Goal: Task Accomplishment & Management: Manage account settings

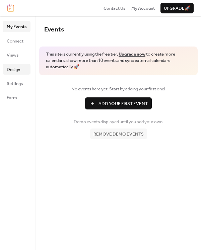
click at [17, 73] on span "Design" at bounding box center [13, 69] width 13 height 7
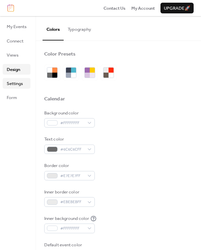
click at [13, 84] on span "Settings" at bounding box center [15, 83] width 16 height 7
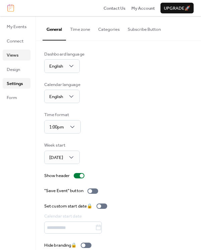
click at [11, 56] on span "Views" at bounding box center [13, 55] width 12 height 7
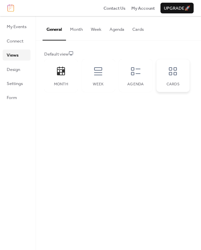
click at [177, 70] on icon at bounding box center [172, 71] width 11 height 11
click at [137, 73] on icon at bounding box center [135, 71] width 11 height 11
click at [173, 75] on icon at bounding box center [172, 71] width 11 height 11
click at [11, 71] on span "Design" at bounding box center [13, 69] width 13 height 7
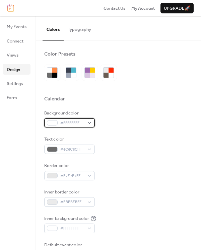
click at [89, 124] on div "#FFFFFFFF" at bounding box center [69, 122] width 50 height 9
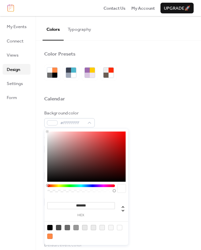
type input "***"
type input "*"
drag, startPoint x: 112, startPoint y: 190, endPoint x: 46, endPoint y: 193, distance: 66.2
click at [46, 193] on div "*** r *** g *** b * a" at bounding box center [86, 187] width 84 height 116
drag, startPoint x: 48, startPoint y: 191, endPoint x: 40, endPoint y: 189, distance: 8.0
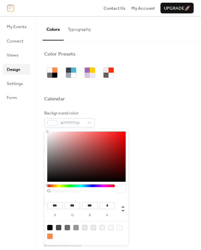
click at [40, 191] on body "Contact Us My Account Upgrade 🚀 My Events Connect Views Design Settings Form De…" at bounding box center [100, 125] width 201 height 250
click at [147, 110] on div "Background color #FFFFFF00" at bounding box center [118, 119] width 148 height 18
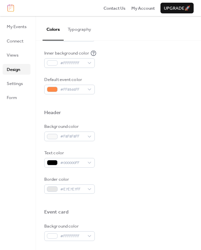
scroll to position [167, 0]
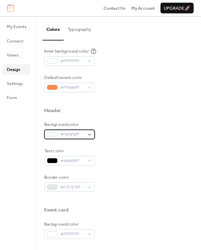
click at [92, 136] on div "#F8F8F8FF" at bounding box center [69, 133] width 50 height 9
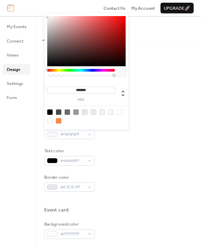
type input "***"
type input "*"
drag, startPoint x: 113, startPoint y: 75, endPoint x: 36, endPoint y: 78, distance: 76.3
click at [38, 76] on body "Contact Us My Account Upgrade 🚀 My Events Connect Views Design Settings Form De…" at bounding box center [100, 125] width 201 height 250
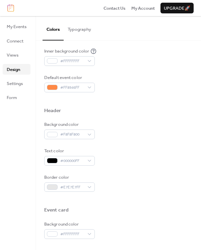
click at [165, 132] on div "Background color #F8F8F800" at bounding box center [118, 130] width 148 height 18
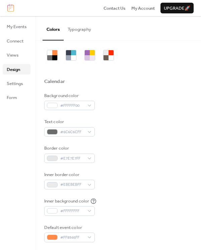
scroll to position [0, 0]
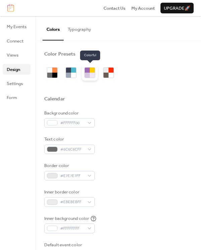
click at [91, 71] on div at bounding box center [92, 70] width 5 height 5
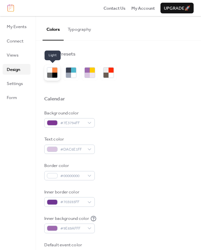
click at [53, 73] on div at bounding box center [54, 75] width 5 height 5
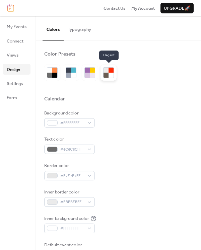
click at [110, 73] on div at bounding box center [110, 75] width 5 height 5
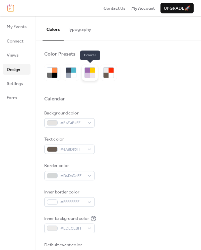
click at [91, 73] on div at bounding box center [92, 75] width 5 height 5
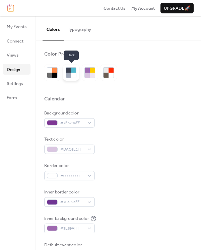
click at [72, 71] on div at bounding box center [73, 70] width 5 height 5
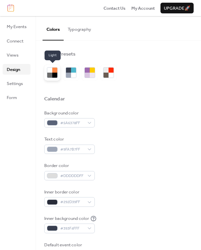
click at [51, 75] on div at bounding box center [49, 75] width 5 height 5
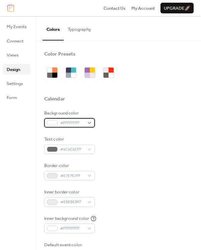
click at [91, 124] on div "#FFFFFFFF" at bounding box center [69, 122] width 50 height 9
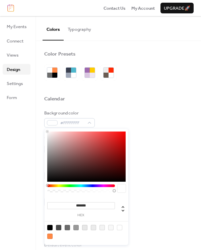
type input "***"
type input "*"
drag, startPoint x: 113, startPoint y: 190, endPoint x: 36, endPoint y: 191, distance: 76.9
click at [36, 191] on body "Contact Us My Account Upgrade 🚀 My Events Connect Views Design Settings Form De…" at bounding box center [100, 125] width 201 height 250
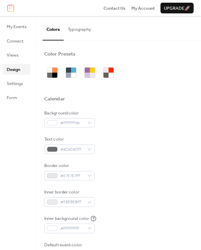
click at [155, 113] on div "Background color #FFFFFF00" at bounding box center [118, 119] width 148 height 18
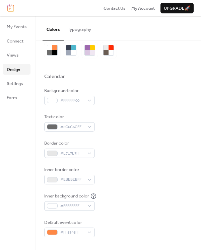
scroll to position [167, 0]
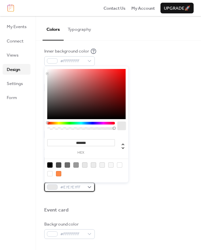
click at [86, 186] on div "#E7E7E7FF" at bounding box center [69, 186] width 50 height 9
type input "***"
type input "*"
drag, startPoint x: 114, startPoint y: 128, endPoint x: 36, endPoint y: 132, distance: 77.7
click at [36, 132] on body "Contact Us My Account Upgrade 🚀 My Events Connect Views Design Settings Form De…" at bounding box center [100, 125] width 201 height 250
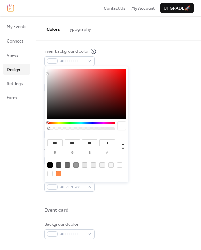
click at [167, 122] on div "Background color #F8F8F8FF" at bounding box center [118, 130] width 148 height 18
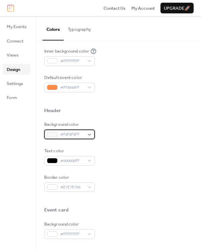
click at [75, 133] on span "#F8F8F8FF" at bounding box center [72, 134] width 24 height 7
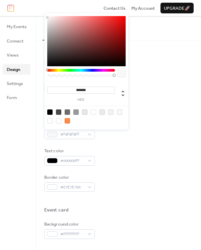
type input "***"
type input "*"
drag, startPoint x: 113, startPoint y: 75, endPoint x: 35, endPoint y: 75, distance: 77.6
click at [35, 75] on body "Contact Us My Account Upgrade 🚀 My Events Connect Views Design Settings Form De…" at bounding box center [100, 125] width 201 height 250
click at [159, 82] on div "Default event color #FF8946FF" at bounding box center [118, 83] width 148 height 18
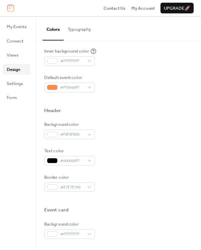
click at [151, 102] on div at bounding box center [118, 99] width 148 height 15
click at [19, 83] on span "Settings" at bounding box center [15, 83] width 16 height 7
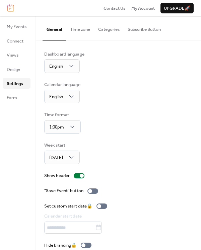
click at [89, 30] on button "Time zone" at bounding box center [80, 27] width 28 height 23
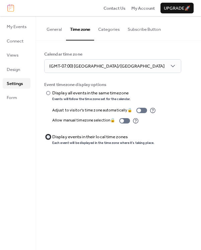
click at [47, 136] on div at bounding box center [48, 137] width 4 height 4
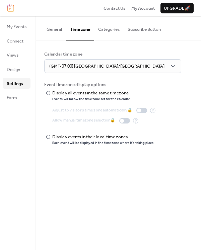
click at [111, 160] on div "General Time zone Categories Subscribe Button Dashboard language English Calend…" at bounding box center [118, 133] width 165 height 234
click at [47, 93] on div at bounding box center [48, 93] width 4 height 4
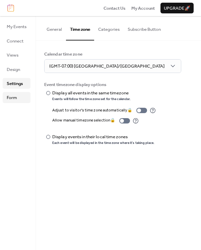
click at [9, 99] on span "Form" at bounding box center [12, 97] width 10 height 7
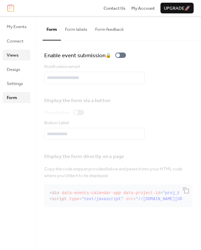
click at [20, 54] on link "Views" at bounding box center [17, 54] width 28 height 11
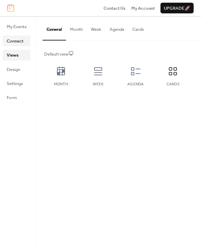
click at [14, 40] on span "Connect" at bounding box center [15, 41] width 17 height 7
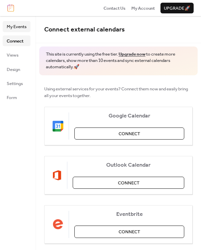
click at [12, 25] on span "My Events" at bounding box center [17, 26] width 20 height 7
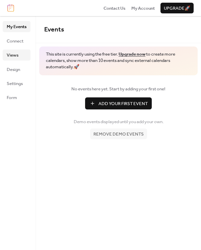
click at [13, 61] on ul "My Events Connect Views Design Settings Form" at bounding box center [17, 62] width 28 height 82
click at [12, 55] on span "Views" at bounding box center [13, 55] width 12 height 7
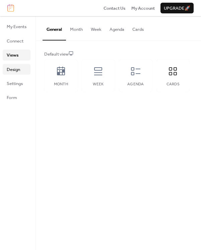
click at [17, 72] on span "Design" at bounding box center [13, 69] width 13 height 7
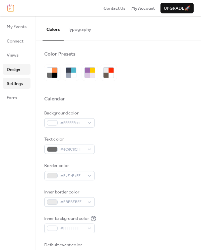
click at [18, 84] on span "Settings" at bounding box center [15, 83] width 16 height 7
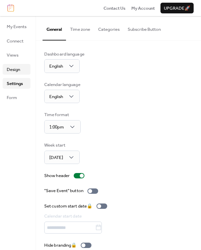
click at [17, 68] on span "Design" at bounding box center [13, 69] width 13 height 7
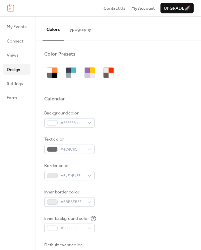
click at [73, 31] on button "Typography" at bounding box center [79, 27] width 31 height 23
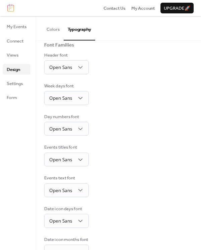
scroll to position [33, 0]
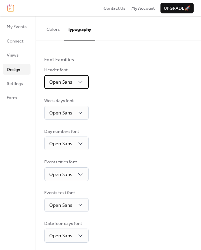
click at [85, 82] on div "Open Sans" at bounding box center [66, 82] width 44 height 14
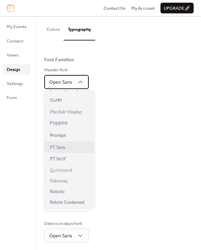
scroll to position [385, 0]
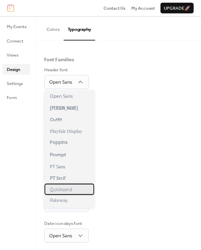
click at [73, 191] on div "Quicksand" at bounding box center [68, 189] width 49 height 11
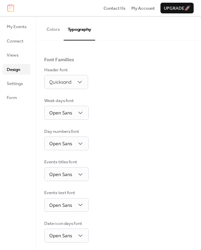
click at [141, 124] on div "Base Font Size * px Font Families Header font Quicksand Week days font Open San…" at bounding box center [118, 145] width 148 height 256
click at [74, 83] on div "Quicksand" at bounding box center [66, 82] width 44 height 14
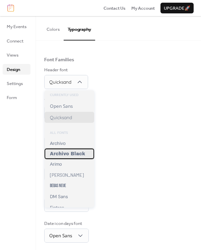
click at [76, 153] on span "Archivo Black" at bounding box center [67, 153] width 35 height 5
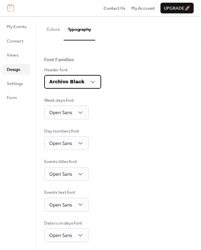
click at [81, 80] on span "Archivo Black" at bounding box center [66, 81] width 35 height 5
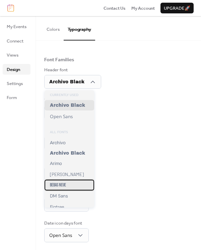
click at [74, 188] on div "Bebas Neue" at bounding box center [68, 185] width 49 height 11
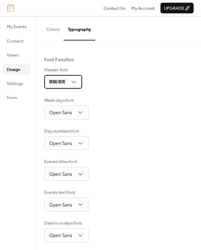
click at [68, 80] on div "Bebas Neue" at bounding box center [63, 81] width 38 height 13
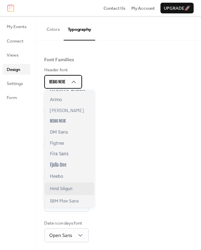
scroll to position [67, 0]
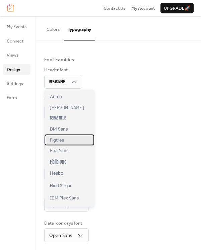
click at [73, 144] on div "Figtree" at bounding box center [68, 139] width 49 height 11
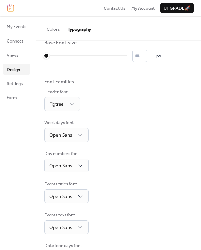
scroll to position [0, 0]
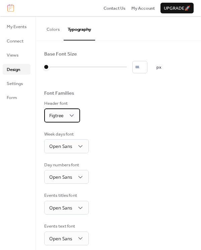
click at [63, 114] on span "Figtree" at bounding box center [56, 115] width 14 height 5
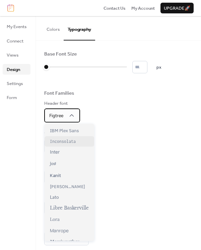
scroll to position [201, 0]
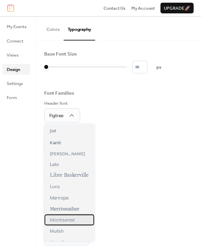
click at [78, 217] on div "Montserrat" at bounding box center [68, 219] width 49 height 11
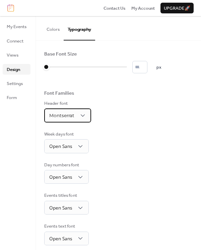
click at [82, 119] on div "Montserrat" at bounding box center [67, 115] width 47 height 14
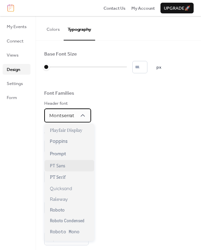
scroll to position [435, 0]
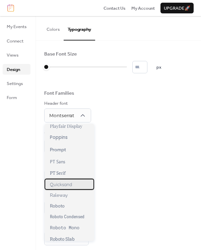
click at [65, 186] on span "Quicksand" at bounding box center [61, 184] width 22 height 6
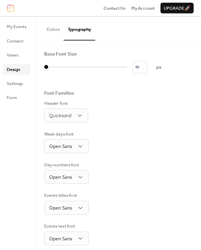
click at [130, 131] on div "Week days font Open Sans" at bounding box center [118, 142] width 148 height 22
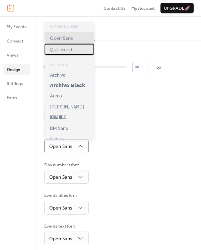
click at [71, 50] on span "Quicksand" at bounding box center [61, 49] width 22 height 6
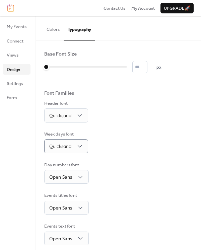
click at [153, 149] on div "Week days font Quicksand" at bounding box center [118, 142] width 148 height 22
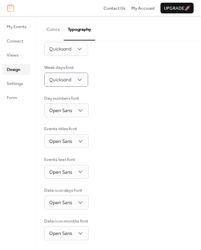
scroll to position [67, 0]
click at [78, 103] on div "Open Sans" at bounding box center [66, 110] width 44 height 14
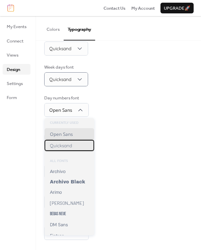
click at [77, 146] on div "Quicksand" at bounding box center [68, 145] width 49 height 11
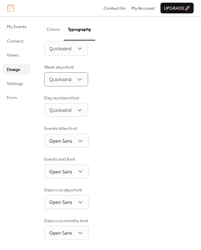
click at [138, 122] on div "Base Font Size * px Font Families Header font Quicksand Week days font Quicksan…" at bounding box center [118, 112] width 148 height 256
click at [113, 157] on div "Events text font Open Sans" at bounding box center [118, 167] width 148 height 22
click at [108, 128] on div "Events titles font Open Sans" at bounding box center [118, 136] width 148 height 22
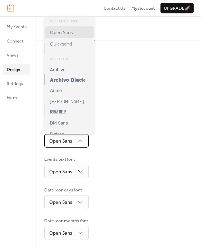
click at [70, 142] on span "Open Sans" at bounding box center [60, 140] width 23 height 6
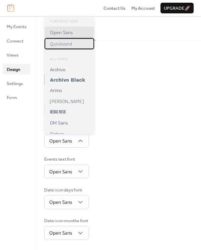
click at [65, 44] on span "Quicksand" at bounding box center [61, 44] width 22 height 6
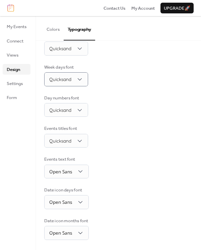
click at [129, 116] on div "Day numbers font Quicksand" at bounding box center [118, 106] width 148 height 22
click at [70, 174] on span "Open Sans" at bounding box center [60, 171] width 23 height 6
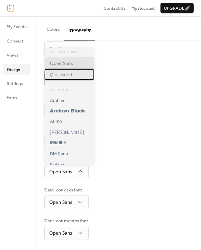
click at [69, 76] on span "Quicksand" at bounding box center [61, 75] width 22 height 6
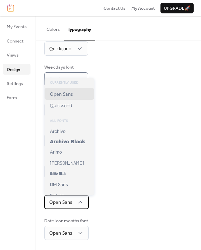
click at [72, 202] on span "Open Sans" at bounding box center [60, 202] width 23 height 6
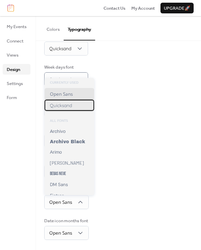
click at [68, 109] on div "Quicksand" at bounding box center [68, 105] width 49 height 11
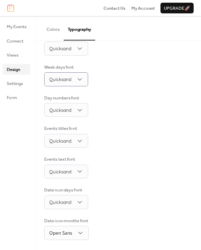
click at [143, 167] on div "Events text font Quicksand" at bounding box center [118, 167] width 148 height 22
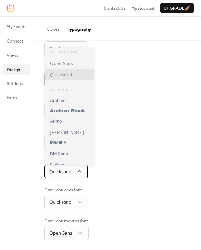
click at [71, 171] on span "Quicksand" at bounding box center [60, 171] width 22 height 6
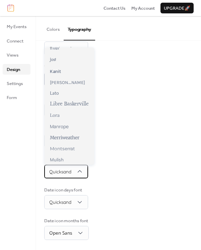
scroll to position [201, 0]
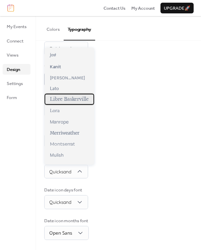
click at [80, 102] on span "Libre Baskerville" at bounding box center [69, 99] width 39 height 6
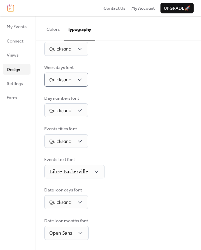
scroll to position [67, 0]
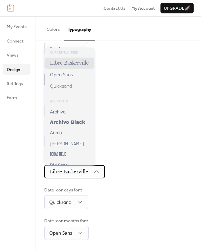
click at [79, 174] on span "Libre Baskerville" at bounding box center [68, 172] width 39 height 6
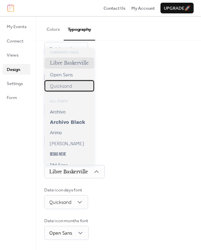
click at [75, 85] on div "Quicksand" at bounding box center [68, 85] width 49 height 11
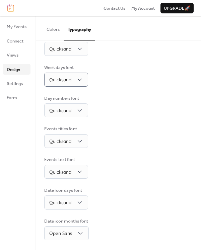
click at [135, 147] on div "Events titles font Quicksand" at bounding box center [118, 136] width 148 height 22
click at [71, 203] on span "Quicksand" at bounding box center [60, 202] width 22 height 6
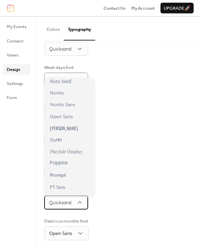
scroll to position [368, 0]
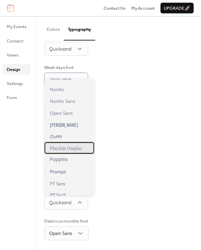
click at [71, 149] on span "Playfair Display" at bounding box center [66, 148] width 32 height 6
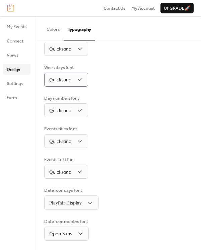
click at [130, 165] on div "Events text font Quicksand" at bounding box center [118, 167] width 148 height 22
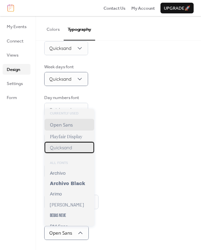
click at [68, 146] on span "Quicksand" at bounding box center [61, 147] width 22 height 6
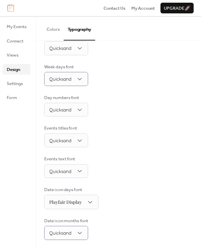
click at [139, 190] on div "Date icon days font Playfair Display" at bounding box center [118, 197] width 148 height 23
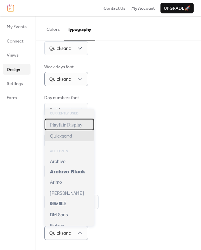
click at [75, 122] on span "Playfair Display" at bounding box center [66, 124] width 32 height 6
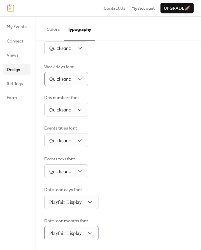
click at [140, 172] on div "Events text font Quicksand" at bounding box center [118, 166] width 148 height 22
click at [139, 219] on div "Date icon months font Playfair Display" at bounding box center [118, 228] width 148 height 23
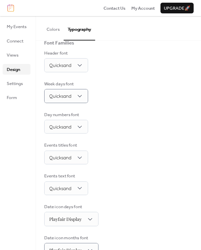
scroll to position [34, 0]
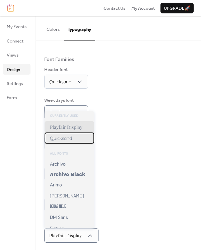
click at [76, 139] on div "Quicksand" at bounding box center [68, 137] width 49 height 11
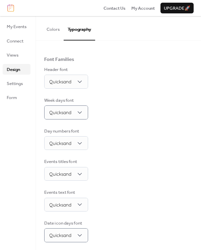
click at [147, 182] on div "Base Font Size * px Font Families Header font Quicksand Week days font Quicksan…" at bounding box center [118, 145] width 148 height 256
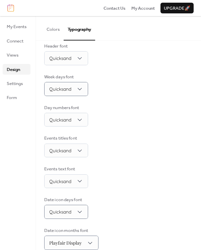
scroll to position [67, 0]
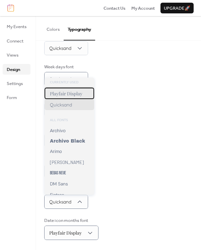
click at [71, 96] on span "Playfair Display" at bounding box center [66, 93] width 32 height 6
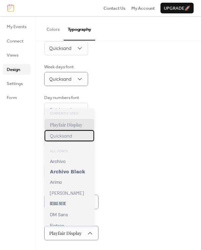
click at [68, 137] on span "Quicksand" at bounding box center [61, 136] width 22 height 6
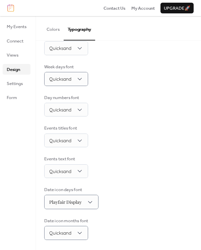
click at [171, 214] on div "Base Font Size * px Font Families Header font Quicksand Week days font Quicksan…" at bounding box center [118, 112] width 148 height 256
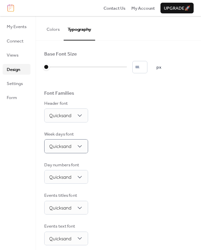
click at [139, 129] on div "Base Font Size * px Font Families Header font Quicksand Week days font Quicksan…" at bounding box center [118, 179] width 148 height 256
click at [12, 53] on span "Views" at bounding box center [13, 55] width 12 height 7
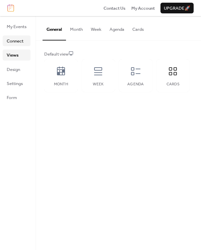
click at [13, 39] on span "Connect" at bounding box center [15, 41] width 17 height 7
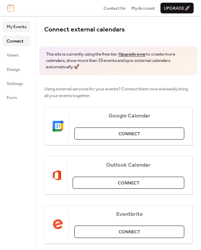
click at [16, 29] on span "My Events" at bounding box center [17, 26] width 20 height 7
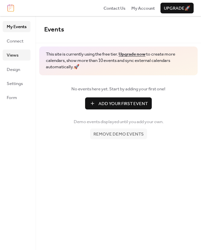
click at [15, 57] on span "Views" at bounding box center [13, 55] width 12 height 7
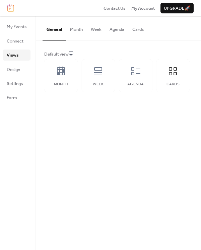
click at [133, 32] on button "Cards" at bounding box center [137, 27] width 19 height 23
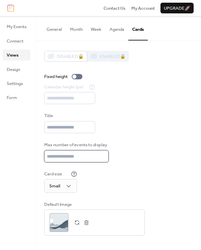
click at [92, 155] on input "**" at bounding box center [76, 156] width 64 height 12
drag, startPoint x: 81, startPoint y: 157, endPoint x: 41, endPoint y: 159, distance: 40.1
click at [41, 159] on div "Disabled 🔒 Enabled 🔒 Fixed height Calendar height (px) *** Title Max number of …" at bounding box center [118, 143] width 165 height 205
type input "*"
click at [141, 178] on div "Card size Small" at bounding box center [118, 181] width 148 height 22
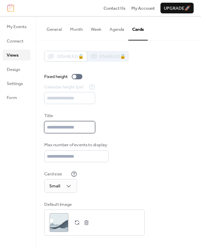
click at [87, 131] on input "text" at bounding box center [69, 127] width 51 height 12
click at [91, 126] on input "text" at bounding box center [69, 127] width 51 height 12
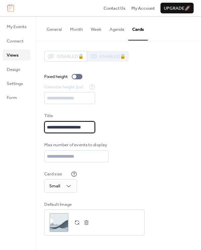
type input "**********"
click at [184, 151] on div "Max number of events to display *" at bounding box center [118, 151] width 148 height 21
click at [160, 138] on div "**********" at bounding box center [118, 143] width 148 height 185
click at [59, 95] on div "Calendar height (px) ***" at bounding box center [118, 94] width 148 height 21
click at [154, 110] on div "**********" at bounding box center [118, 143] width 148 height 185
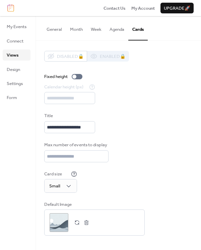
click at [154, 136] on div "**********" at bounding box center [118, 143] width 148 height 185
click at [155, 136] on div "**********" at bounding box center [118, 143] width 148 height 185
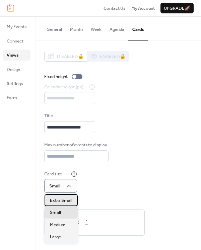
click at [71, 198] on span "Extra Small" at bounding box center [61, 200] width 22 height 7
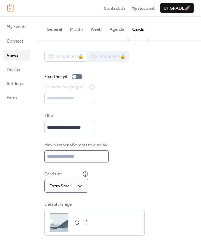
click at [60, 153] on input "*" at bounding box center [76, 156] width 64 height 12
type input "*"
click at [106, 158] on input "*" at bounding box center [76, 156] width 64 height 12
click at [134, 158] on div "Max number of events to display *" at bounding box center [118, 151] width 148 height 21
click at [150, 189] on div "Card size Extra Small" at bounding box center [118, 181] width 148 height 22
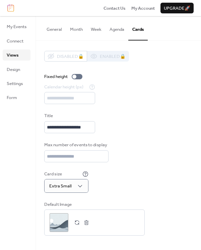
click at [155, 166] on div "**********" at bounding box center [118, 143] width 148 height 185
click at [50, 225] on div ";" at bounding box center [58, 222] width 19 height 19
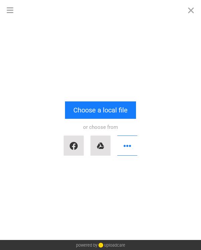
click at [157, 172] on div "Drop a file here drag & drop any files or Upload files from your computer Choos…" at bounding box center [100, 130] width 201 height 220
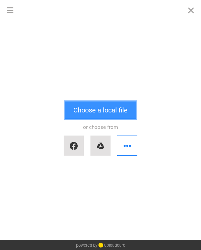
click at [112, 111] on button "Choose a local file" at bounding box center [100, 109] width 71 height 17
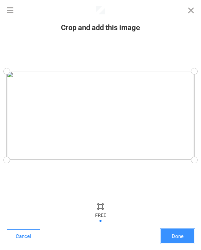
click at [182, 237] on button "Done" at bounding box center [176, 236] width 33 height 14
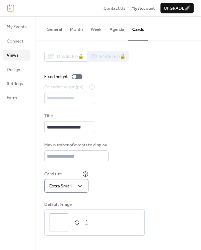
click at [167, 179] on div "Card size Extra Small" at bounding box center [118, 181] width 148 height 22
click at [168, 192] on div "Card size Extra Small" at bounding box center [118, 181] width 148 height 22
click at [161, 184] on div "Card size Extra Small" at bounding box center [118, 181] width 148 height 22
click at [143, 179] on div "Card size Extra Small" at bounding box center [118, 181] width 148 height 22
click at [118, 29] on button "Agenda" at bounding box center [116, 27] width 23 height 23
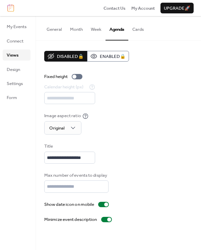
click at [138, 29] on button "Cards" at bounding box center [137, 27] width 19 height 23
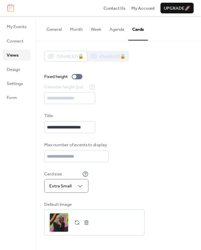
click at [153, 117] on div "**********" at bounding box center [118, 122] width 148 height 21
click at [12, 66] on span "Design" at bounding box center [13, 69] width 13 height 7
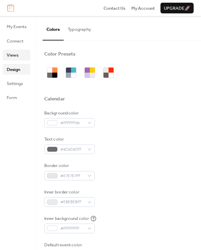
click at [16, 54] on span "Views" at bounding box center [13, 55] width 12 height 7
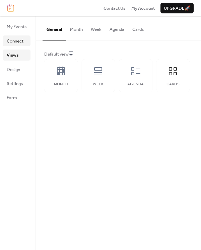
click at [18, 41] on span "Connect" at bounding box center [15, 41] width 17 height 7
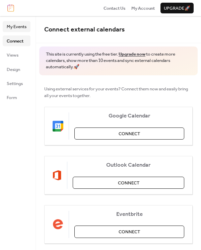
click at [26, 27] on span "My Events" at bounding box center [17, 26] width 20 height 7
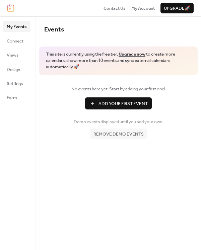
click at [113, 105] on span "Add Your First Event" at bounding box center [122, 103] width 49 height 7
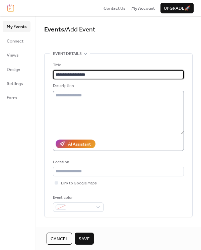
type input "**********"
click at [112, 104] on textarea at bounding box center [118, 112] width 131 height 43
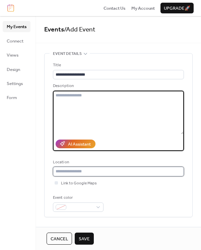
click at [84, 172] on input "text" at bounding box center [118, 170] width 131 height 9
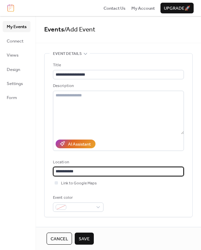
type input "**********"
click at [128, 192] on div "**********" at bounding box center [118, 137] width 131 height 150
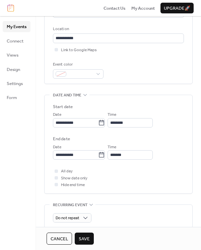
scroll to position [134, 0]
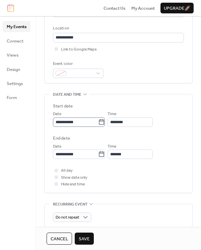
click at [104, 121] on icon at bounding box center [101, 121] width 5 height 5
click at [98, 121] on input "**********" at bounding box center [75, 121] width 45 height 9
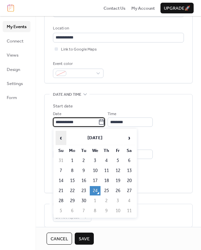
click at [60, 138] on span "‹" at bounding box center [61, 137] width 10 height 13
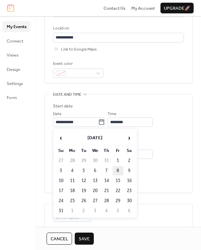
click at [116, 171] on td "8" at bounding box center [117, 170] width 11 height 9
type input "**********"
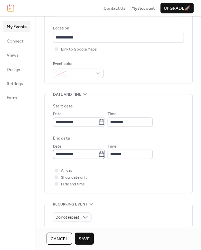
click at [104, 155] on icon at bounding box center [101, 153] width 5 height 5
click at [98, 155] on input "**********" at bounding box center [75, 153] width 45 height 9
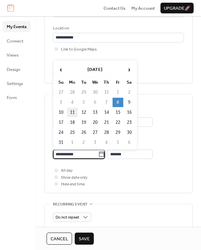
click at [75, 114] on td "11" at bounding box center [72, 112] width 11 height 9
type input "**********"
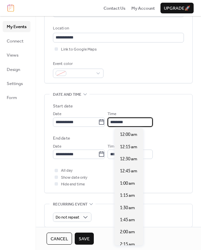
click at [136, 122] on input "********" at bounding box center [129, 121] width 45 height 9
click at [137, 120] on input "********" at bounding box center [129, 121] width 45 height 9
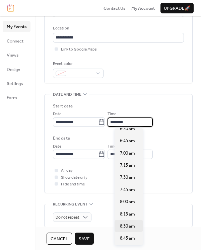
scroll to position [283, 0]
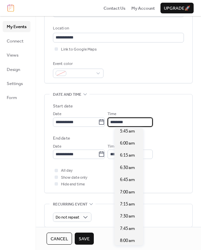
click at [178, 195] on div "**********" at bounding box center [118, 132] width 148 height 427
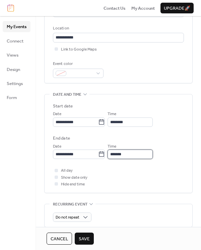
click at [139, 154] on input "*******" at bounding box center [129, 153] width 45 height 9
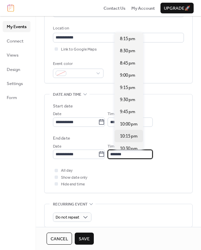
scroll to position [1051, 0]
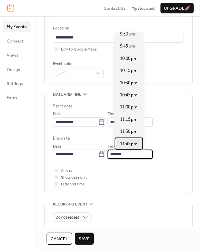
click at [135, 142] on span "11:45 pm" at bounding box center [129, 143] width 18 height 7
type input "********"
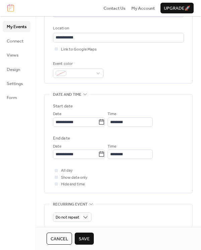
click at [147, 177] on div "All day Show date only Hide end time" at bounding box center [118, 177] width 131 height 20
click at [56, 169] on div at bounding box center [55, 169] width 3 height 3
click at [144, 179] on div "All day Show date only Hide end time" at bounding box center [118, 177] width 131 height 20
click at [57, 178] on div at bounding box center [55, 176] width 3 height 3
click at [56, 177] on div at bounding box center [55, 176] width 3 height 3
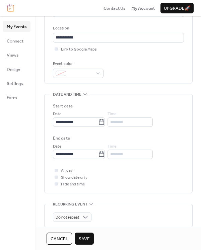
click at [141, 180] on div "All day Show date only Hide end time" at bounding box center [118, 177] width 131 height 20
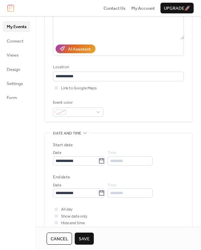
scroll to position [93, 0]
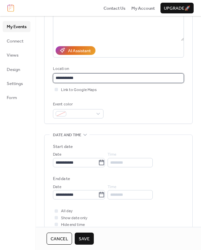
click at [86, 76] on input "**********" at bounding box center [118, 77] width 131 height 9
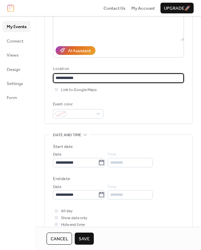
drag, startPoint x: 85, startPoint y: 76, endPoint x: 43, endPoint y: 74, distance: 42.2
click at [43, 74] on div "**********" at bounding box center [118, 177] width 165 height 434
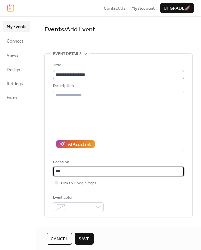
type input "***"
click at [85, 74] on input "**********" at bounding box center [118, 74] width 131 height 9
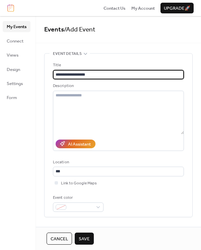
click at [85, 74] on input "**********" at bounding box center [118, 74] width 131 height 9
type input "**********"
click at [173, 197] on div "Event color" at bounding box center [118, 202] width 131 height 17
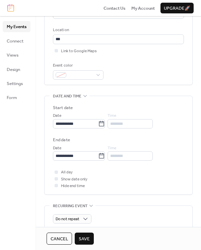
scroll to position [134, 0]
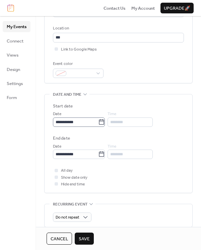
click at [104, 120] on icon at bounding box center [101, 121] width 5 height 5
click at [98, 120] on input "**********" at bounding box center [75, 121] width 45 height 9
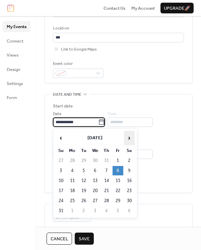
click at [129, 137] on span "›" at bounding box center [129, 137] width 10 height 13
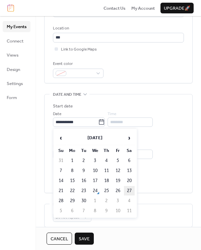
click at [131, 190] on td "27" at bounding box center [129, 190] width 11 height 9
type input "**********"
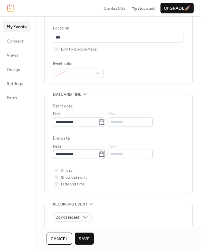
click at [105, 155] on icon at bounding box center [101, 154] width 7 height 7
click at [98, 155] on input "**********" at bounding box center [75, 153] width 45 height 9
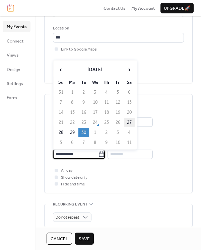
click at [129, 121] on td "27" at bounding box center [129, 122] width 11 height 9
type input "**********"
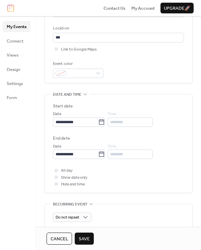
click at [157, 188] on div "**********" at bounding box center [118, 143] width 131 height 98
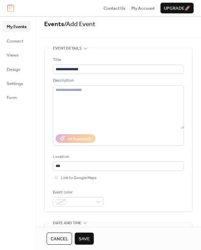
scroll to position [0, 0]
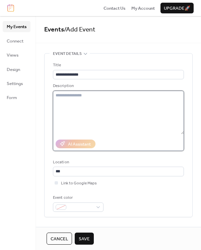
click at [109, 123] on textarea at bounding box center [118, 112] width 131 height 43
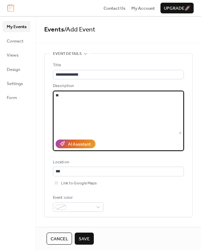
type textarea "*"
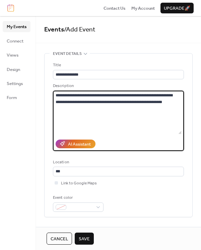
type textarea "**********"
click at [25, 141] on div "My Events Connect Views Design Settings Form" at bounding box center [18, 133] width 36 height 234
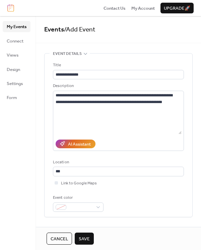
click at [81, 237] on span "Save" at bounding box center [84, 238] width 11 height 7
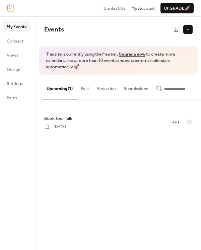
click at [104, 149] on div "Events This site is currently using the free tier. Upgrade now to create more c…" at bounding box center [118, 133] width 165 height 234
click at [159, 155] on div "Events This site is currently using the free tier. Upgrade now to create more c…" at bounding box center [118, 133] width 165 height 234
click at [118, 174] on div "Events This site is currently using the free tier. Upgrade now to create more c…" at bounding box center [118, 133] width 165 height 234
click at [99, 161] on div "Events This site is currently using the free tier. Upgrade now to create more c…" at bounding box center [118, 133] width 165 height 234
click at [100, 167] on div "Events This site is currently using the free tier. Upgrade now to create more c…" at bounding box center [118, 133] width 165 height 234
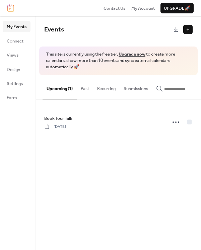
click at [189, 26] on button at bounding box center [187, 29] width 9 height 9
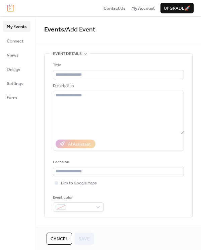
click at [57, 26] on link "Events" at bounding box center [54, 29] width 20 height 12
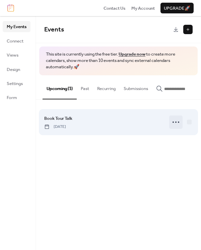
click at [170, 123] on div at bounding box center [175, 121] width 13 height 13
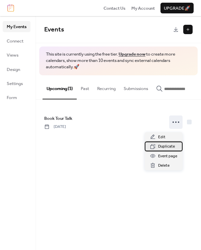
click at [170, 146] on span "Duplicate" at bounding box center [166, 146] width 17 height 7
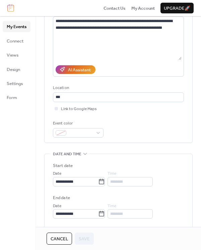
scroll to position [167, 0]
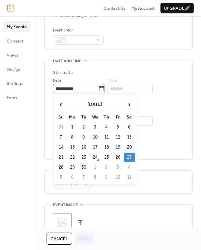
click at [104, 88] on icon at bounding box center [101, 88] width 7 height 7
click at [98, 88] on input "**********" at bounding box center [75, 88] width 45 height 9
click at [84, 169] on td "30" at bounding box center [83, 166] width 11 height 9
type input "**********"
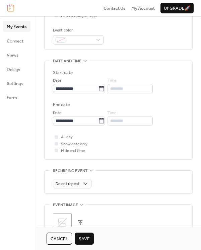
click at [86, 238] on span "Save" at bounding box center [84, 238] width 11 height 7
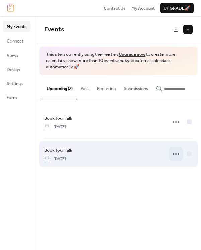
click at [173, 158] on icon at bounding box center [175, 153] width 11 height 11
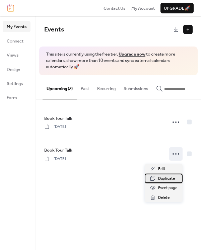
click at [164, 179] on span "Duplicate" at bounding box center [166, 178] width 17 height 7
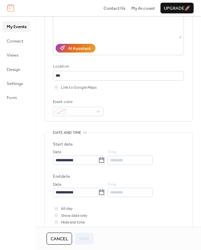
scroll to position [167, 0]
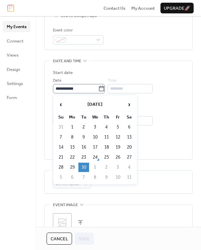
click at [104, 89] on icon at bounding box center [101, 88] width 7 height 7
click at [98, 89] on input "**********" at bounding box center [75, 88] width 45 height 9
click at [120, 167] on td "3" at bounding box center [117, 166] width 11 height 9
type input "**********"
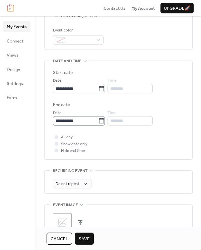
click at [105, 120] on icon at bounding box center [101, 120] width 7 height 7
click at [98, 120] on input "**********" at bounding box center [75, 120] width 45 height 9
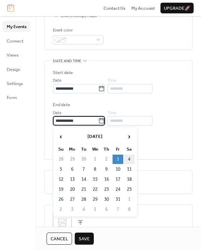
click at [132, 159] on td "4" at bounding box center [129, 158] width 11 height 9
type input "**********"
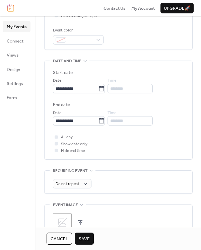
click at [88, 239] on span "Save" at bounding box center [84, 238] width 11 height 7
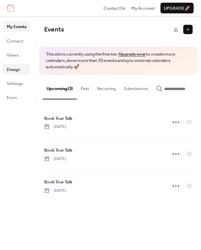
click at [13, 71] on span "Design" at bounding box center [13, 69] width 13 height 7
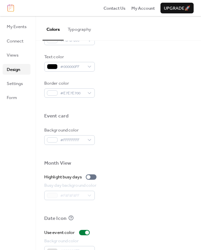
scroll to position [301, 0]
